Goal: Task Accomplishment & Management: Use online tool/utility

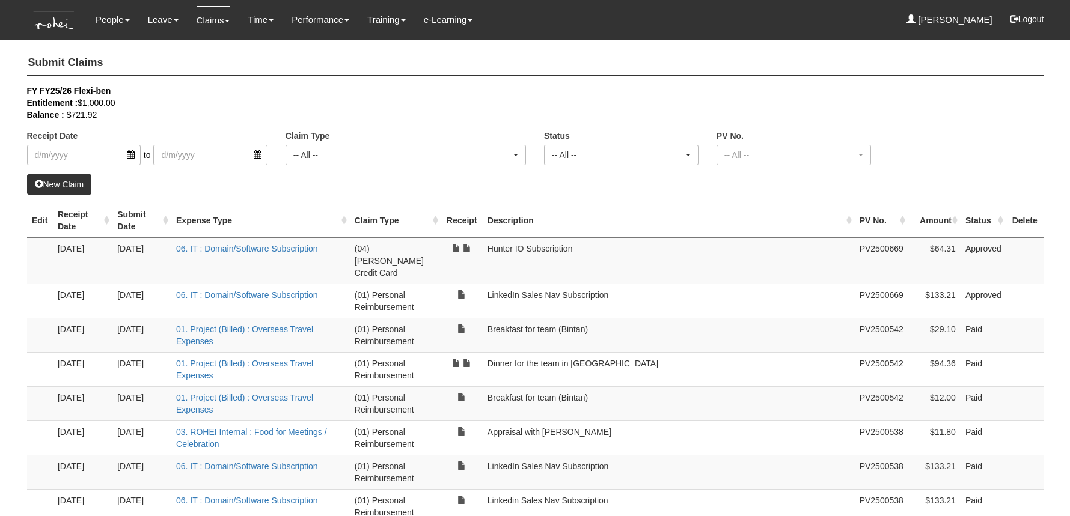
select select "50"
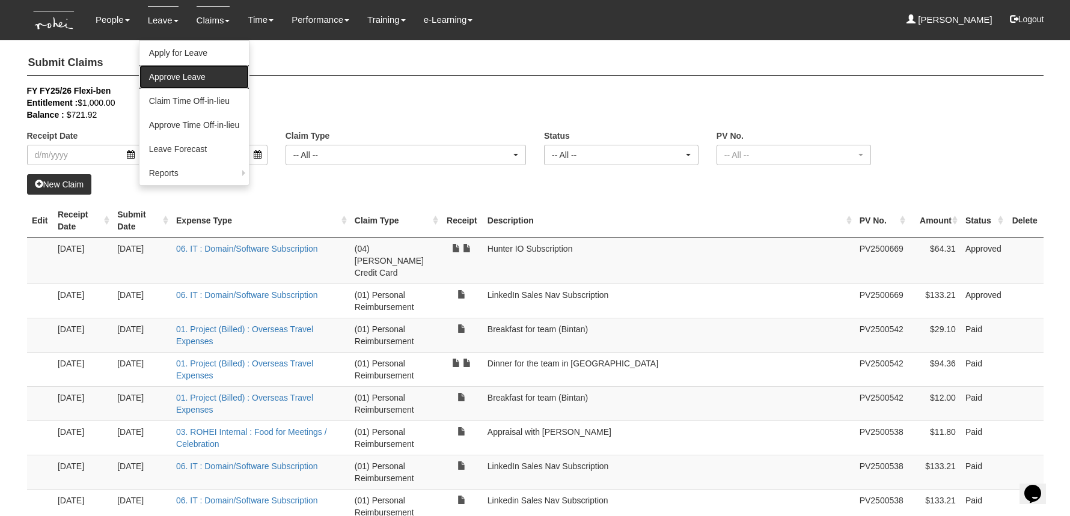
click at [174, 74] on link "Approve Leave" at bounding box center [194, 77] width 110 height 24
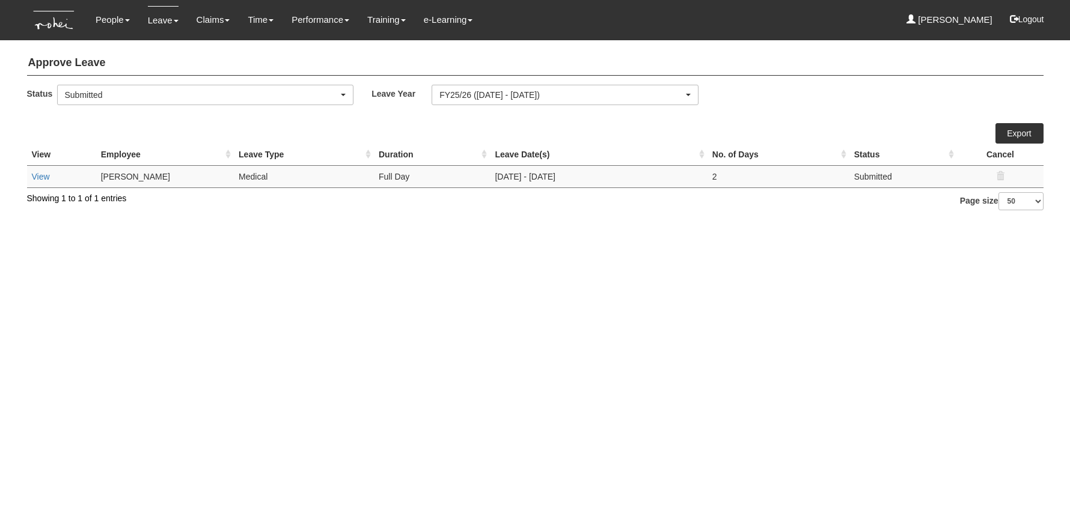
select select "50"
click at [35, 174] on link "View" at bounding box center [41, 177] width 18 height 10
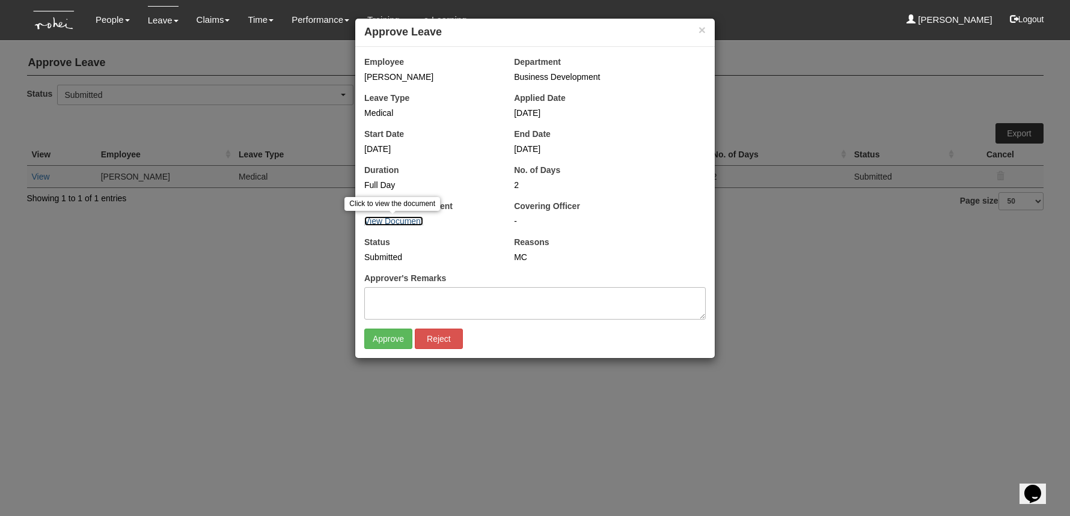
click at [403, 224] on link "View Document" at bounding box center [393, 221] width 59 height 10
click at [397, 218] on link "View Document" at bounding box center [393, 221] width 59 height 10
click at [383, 338] on input "Approve" at bounding box center [388, 339] width 48 height 20
select select "50"
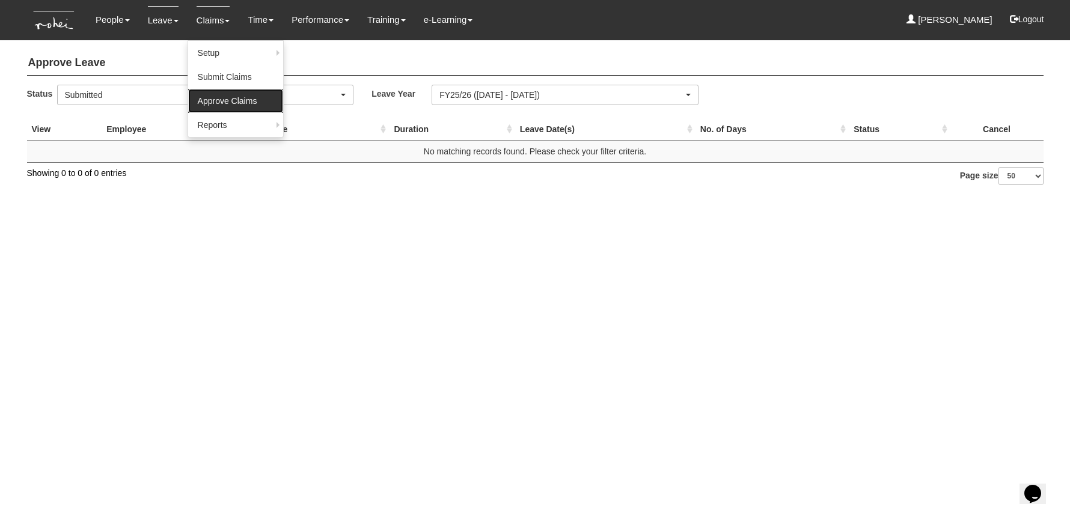
click at [206, 101] on link "Approve Claims" at bounding box center [235, 101] width 95 height 24
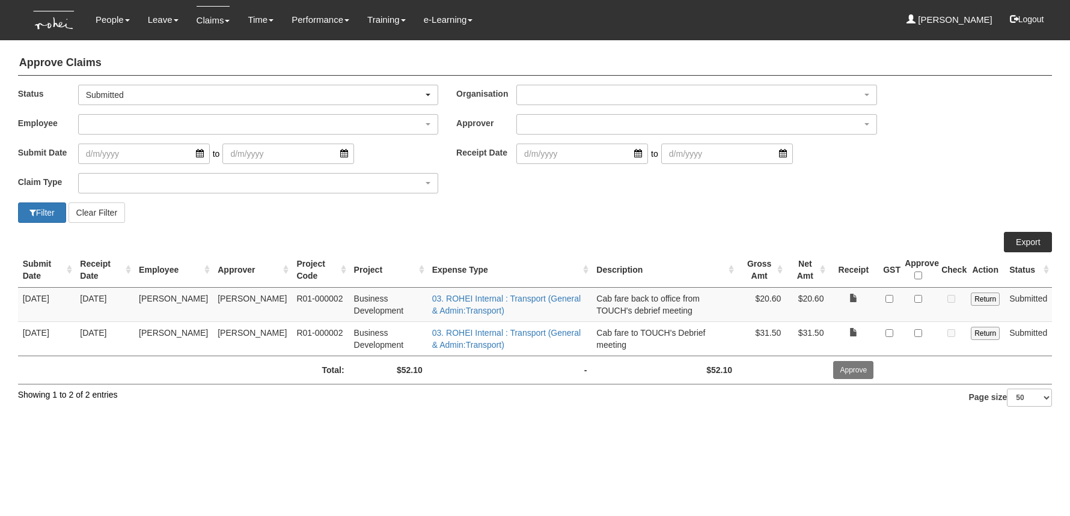
select select "50"
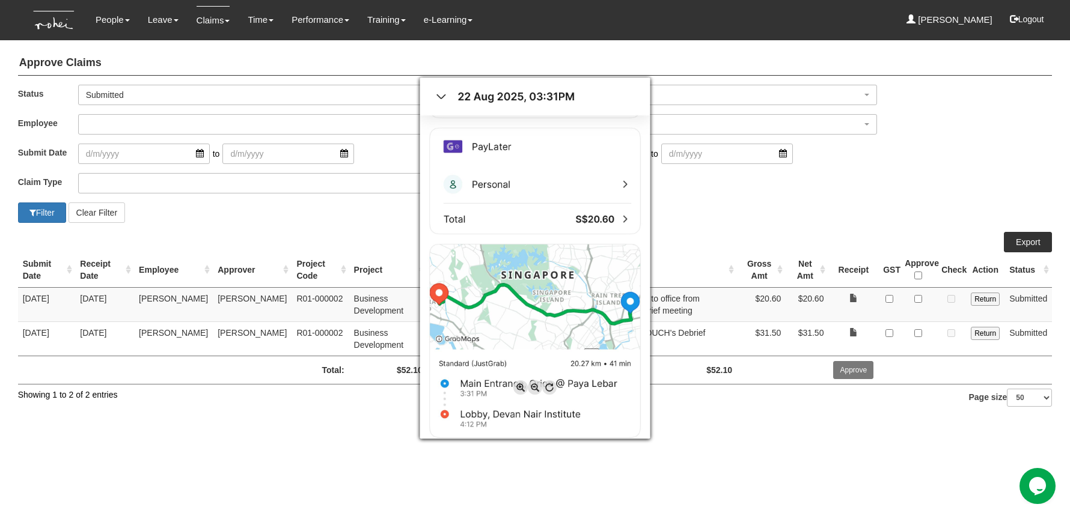
click at [739, 412] on div at bounding box center [535, 258] width 1070 height 516
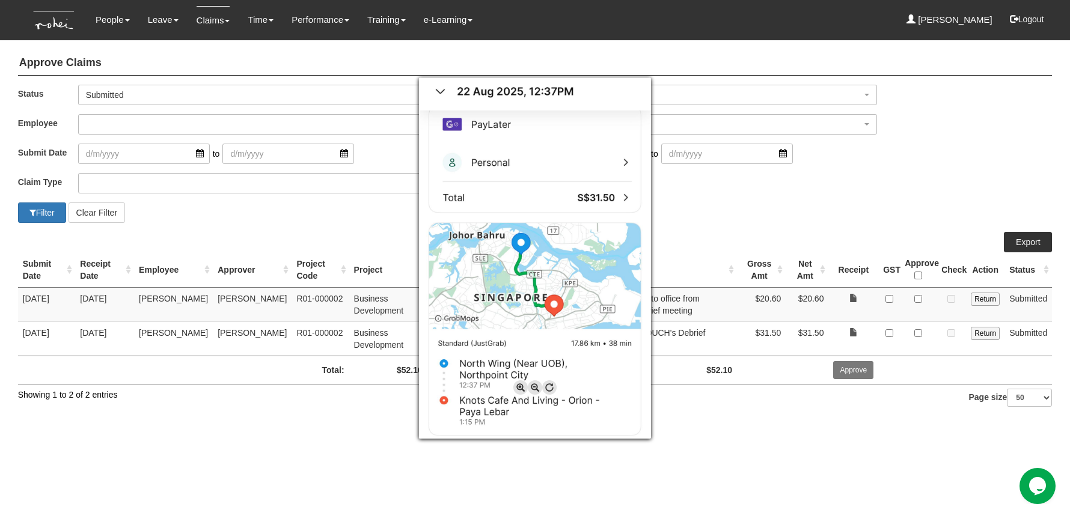
click at [835, 184] on div at bounding box center [535, 258] width 1070 height 516
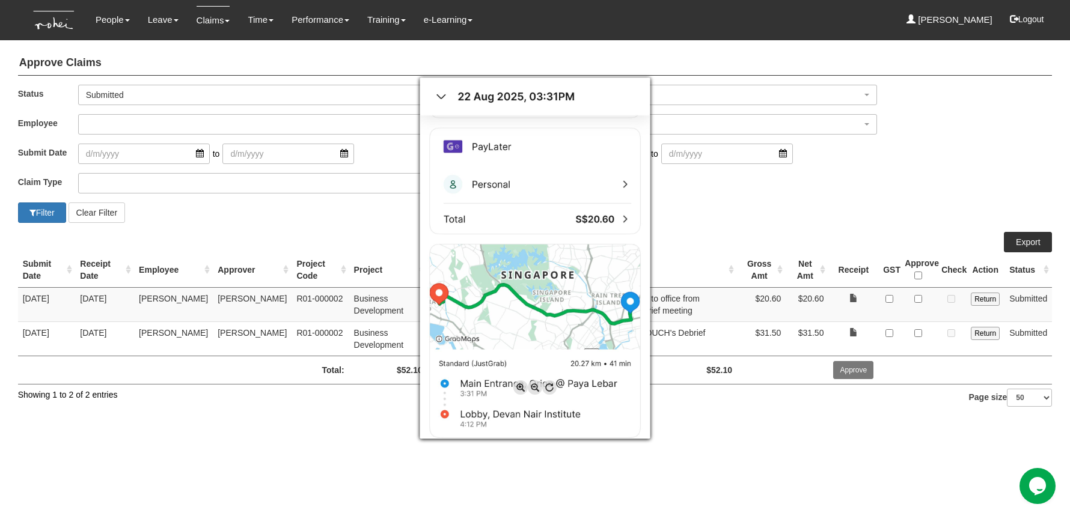
click at [894, 422] on div at bounding box center [535, 258] width 1070 height 516
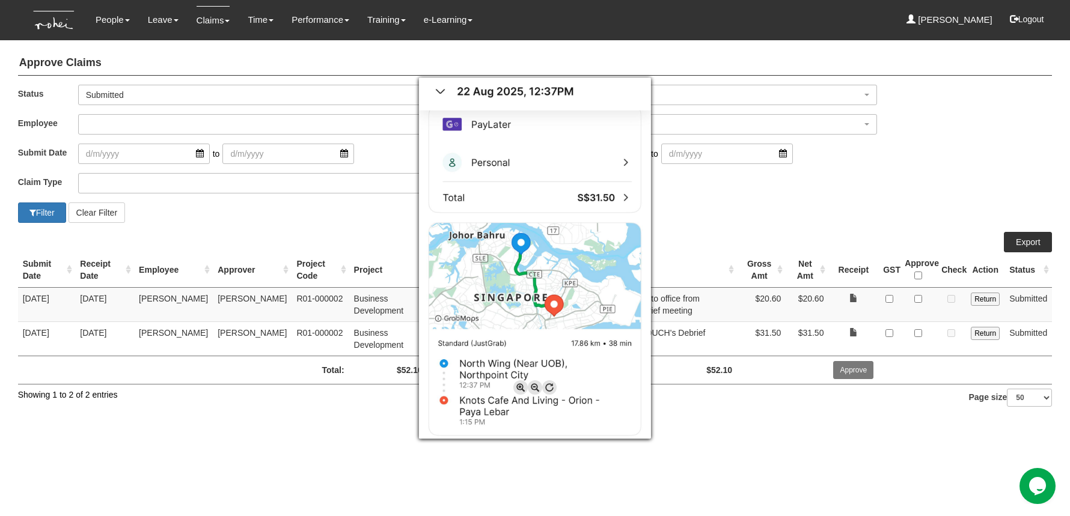
click at [897, 446] on div at bounding box center [535, 258] width 1070 height 516
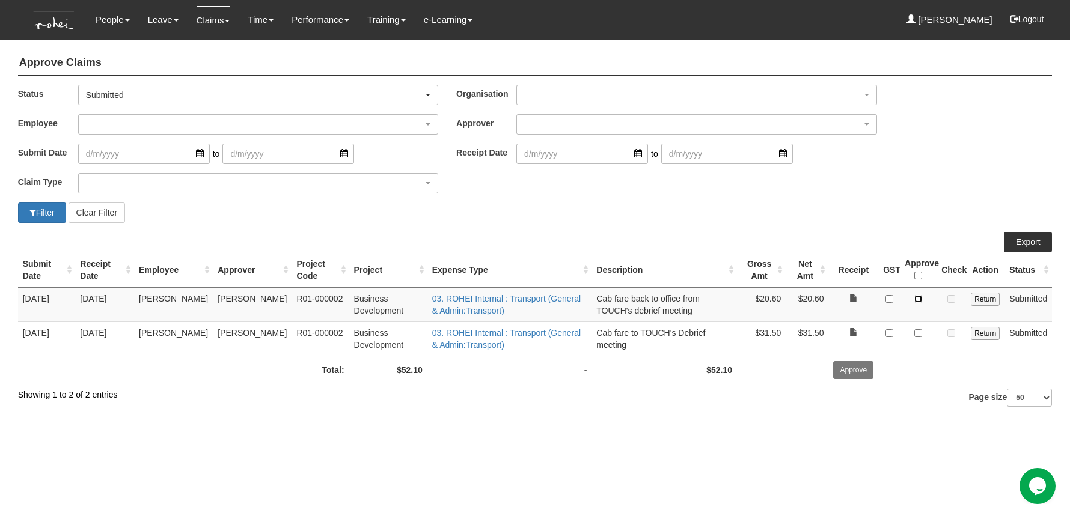
click at [918, 300] on input "checkbox" at bounding box center [918, 299] width 8 height 8
checkbox input "true"
click at [923, 326] on td at bounding box center [918, 338] width 37 height 34
click at [921, 329] on input "checkbox" at bounding box center [918, 333] width 8 height 8
checkbox input "true"
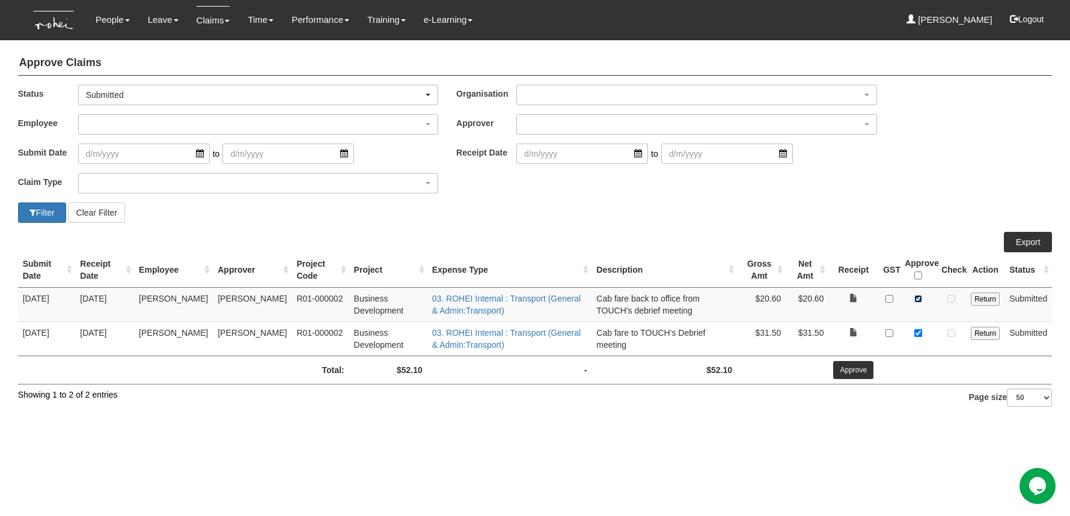
click at [918, 297] on input "checkbox" at bounding box center [918, 299] width 8 height 8
checkbox input "false"
click at [918, 333] on input "checkbox" at bounding box center [918, 333] width 8 height 8
checkbox input "false"
click at [983, 300] on input "Return" at bounding box center [984, 299] width 29 height 13
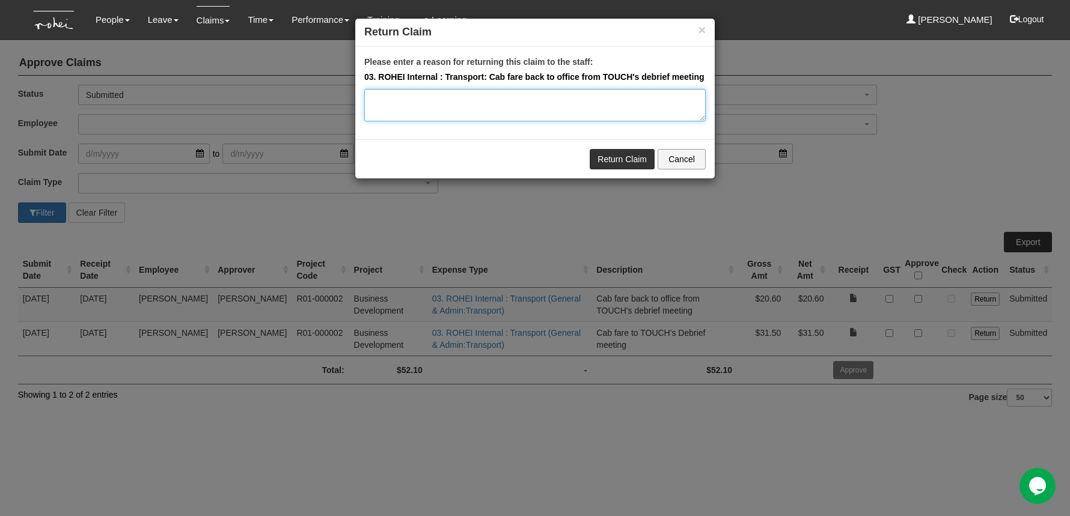
click at [565, 117] on textarea "Please enter a reason for returning this claim to the staff:" at bounding box center [534, 105] width 341 height 32
click at [691, 162] on button "Cancel" at bounding box center [681, 159] width 48 height 20
